Goal: Obtain resource: Download file/media

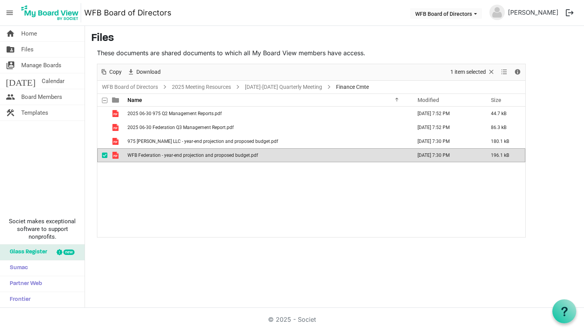
click at [105, 156] on span "checkbox" at bounding box center [104, 155] width 5 height 5
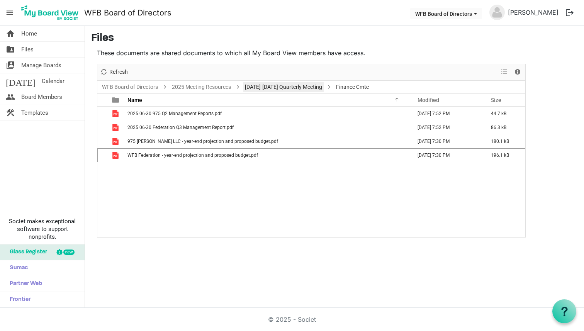
click at [274, 85] on link "[DATE]-[DATE] Quarterly Meeting" at bounding box center [283, 87] width 80 height 10
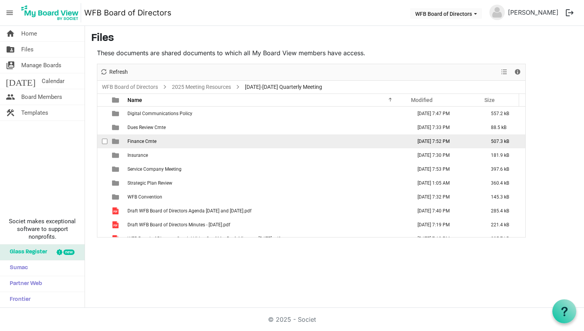
click at [139, 140] on span "Finance Cmte" at bounding box center [141, 141] width 29 height 5
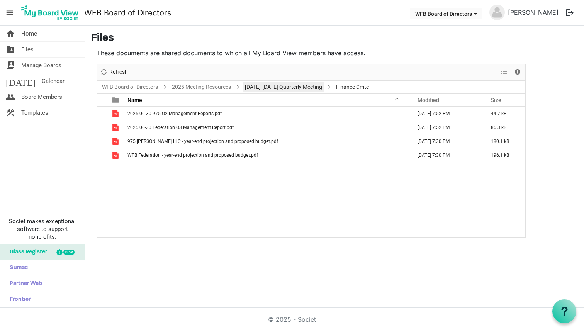
click at [291, 86] on link "September 18-19 Quarterly Meeting" at bounding box center [283, 87] width 80 height 10
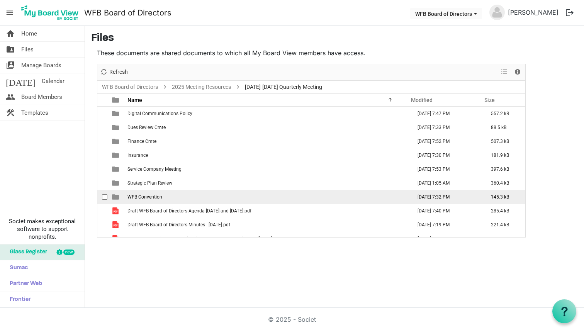
scroll to position [22, 0]
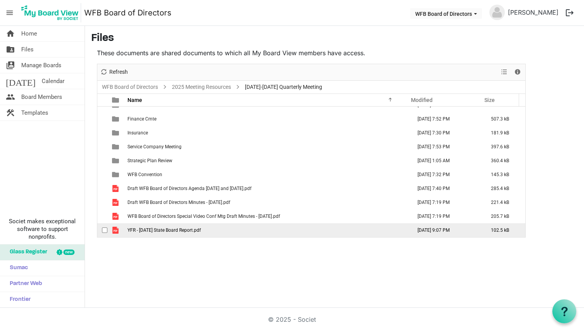
click at [201, 230] on span "YFR - September 2025 State Board Report.pdf" at bounding box center [163, 230] width 73 height 5
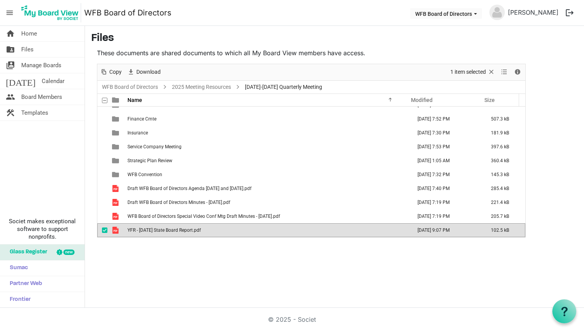
click at [201, 230] on span "YFR - September 2025 State Board Report.pdf" at bounding box center [163, 230] width 73 height 5
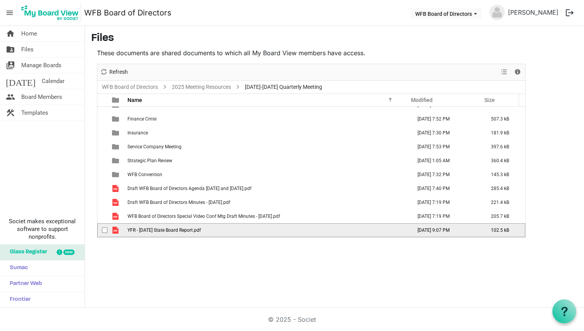
click at [201, 230] on span "YFR - September 2025 State Board Report.pdf" at bounding box center [163, 230] width 73 height 5
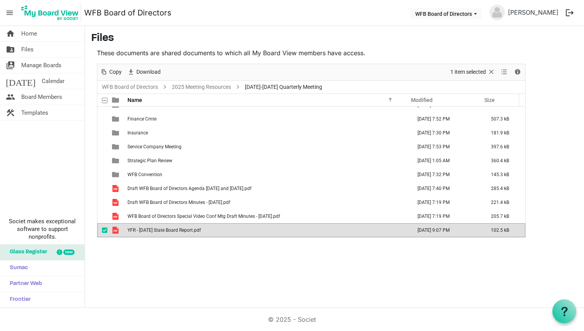
click at [105, 230] on span "checkbox" at bounding box center [104, 230] width 5 height 5
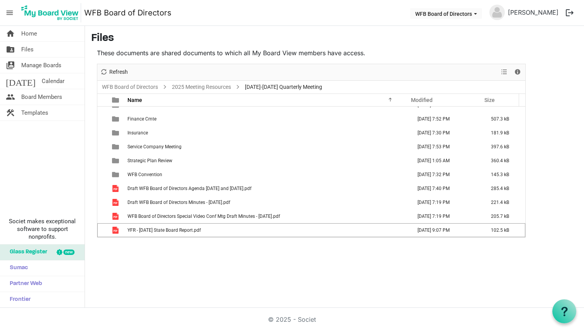
scroll to position [0, 0]
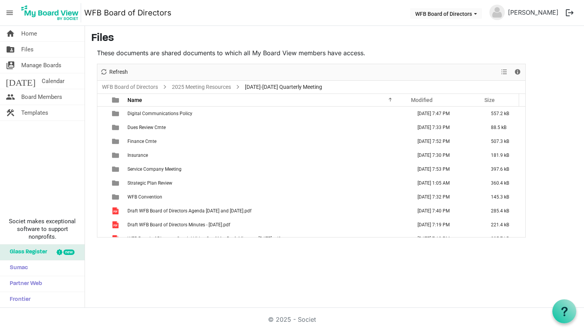
click at [570, 13] on button "logout" at bounding box center [570, 13] width 16 height 16
